Goal: Find specific page/section: Find specific page/section

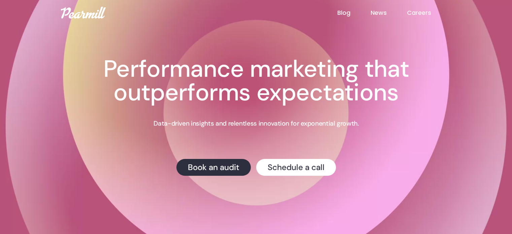
click at [100, 16] on img at bounding box center [83, 13] width 45 height 12
click at [426, 14] on link "Careers" at bounding box center [429, 12] width 44 height 9
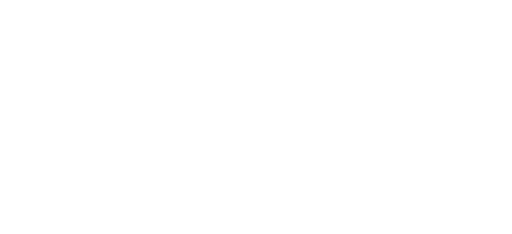
scroll to position [202, 0]
